Goal: Information Seeking & Learning: Learn about a topic

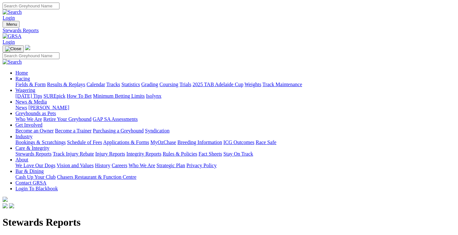
drag, startPoint x: 0, startPoint y: 0, endPoint x: 73, endPoint y: 83, distance: 110.5
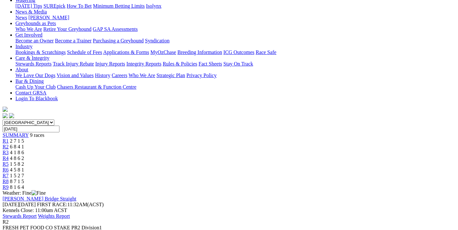
scroll to position [96, 0]
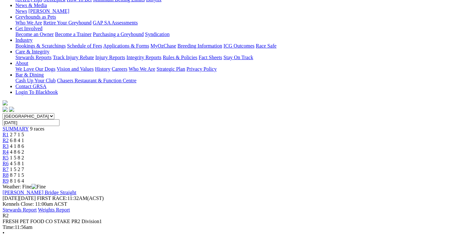
drag, startPoint x: 301, startPoint y: 17, endPoint x: 307, endPoint y: 3, distance: 15.4
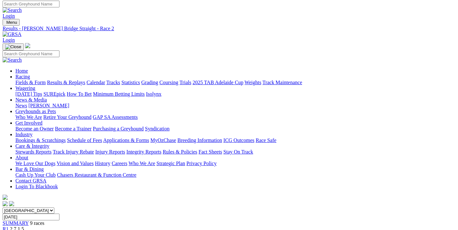
scroll to position [0, 0]
